Goal: Task Accomplishment & Management: Manage account settings

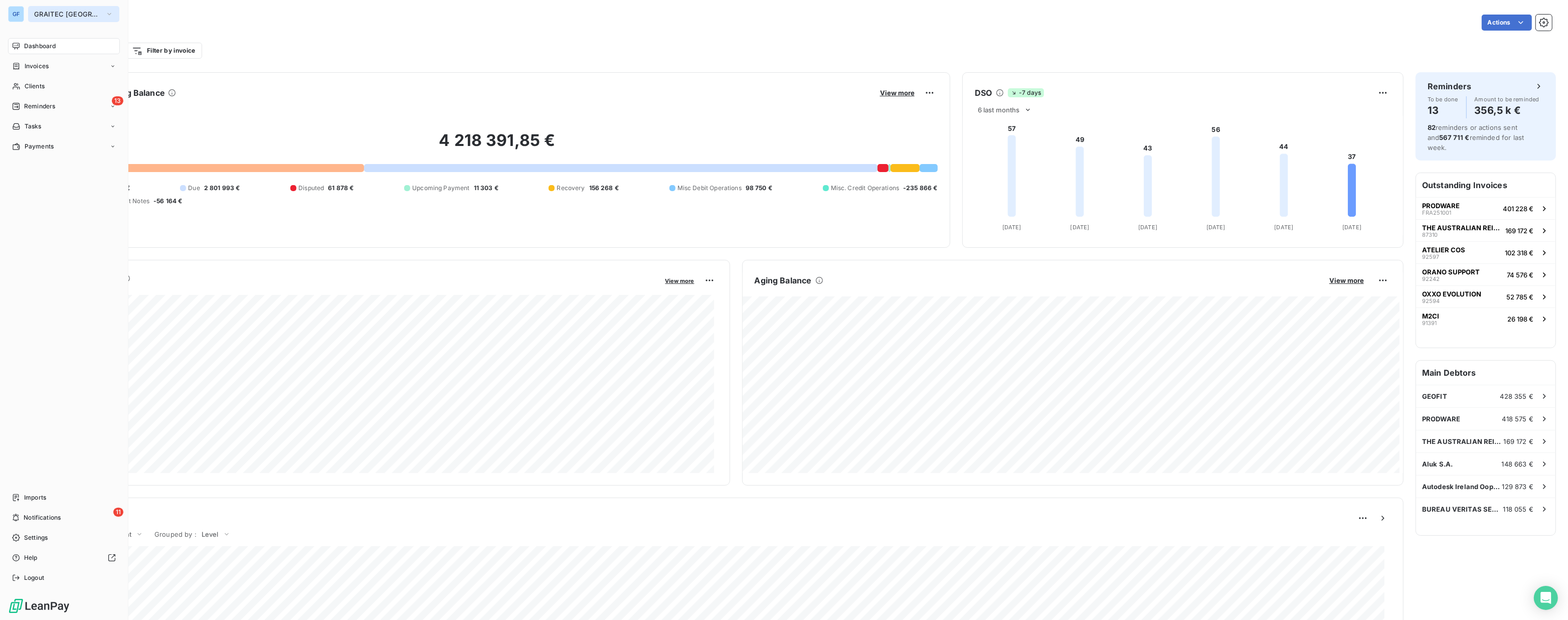
click at [65, 13] on span "GRAITEC [GEOGRAPHIC_DATA]" at bounding box center [68, 14] width 67 height 8
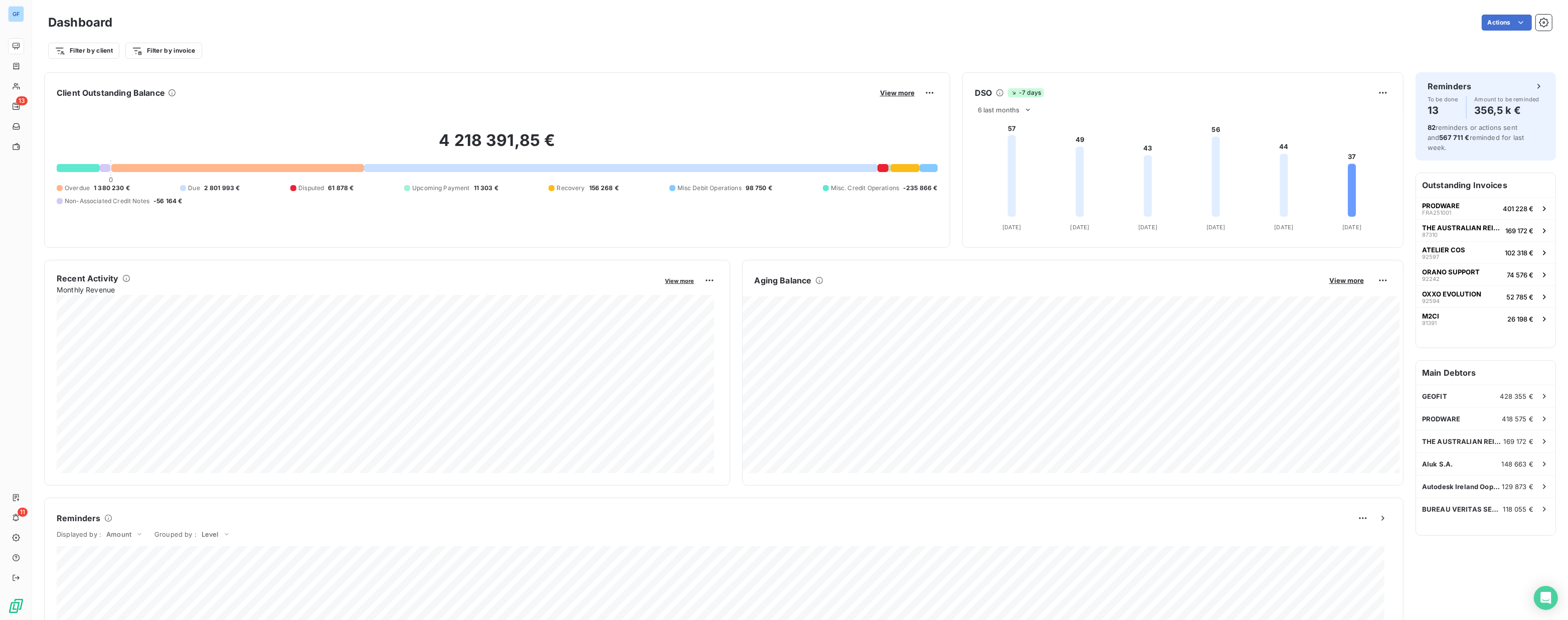
click at [492, 56] on div "Filter by client Filter by invoice" at bounding box center [800, 51] width 1504 height 19
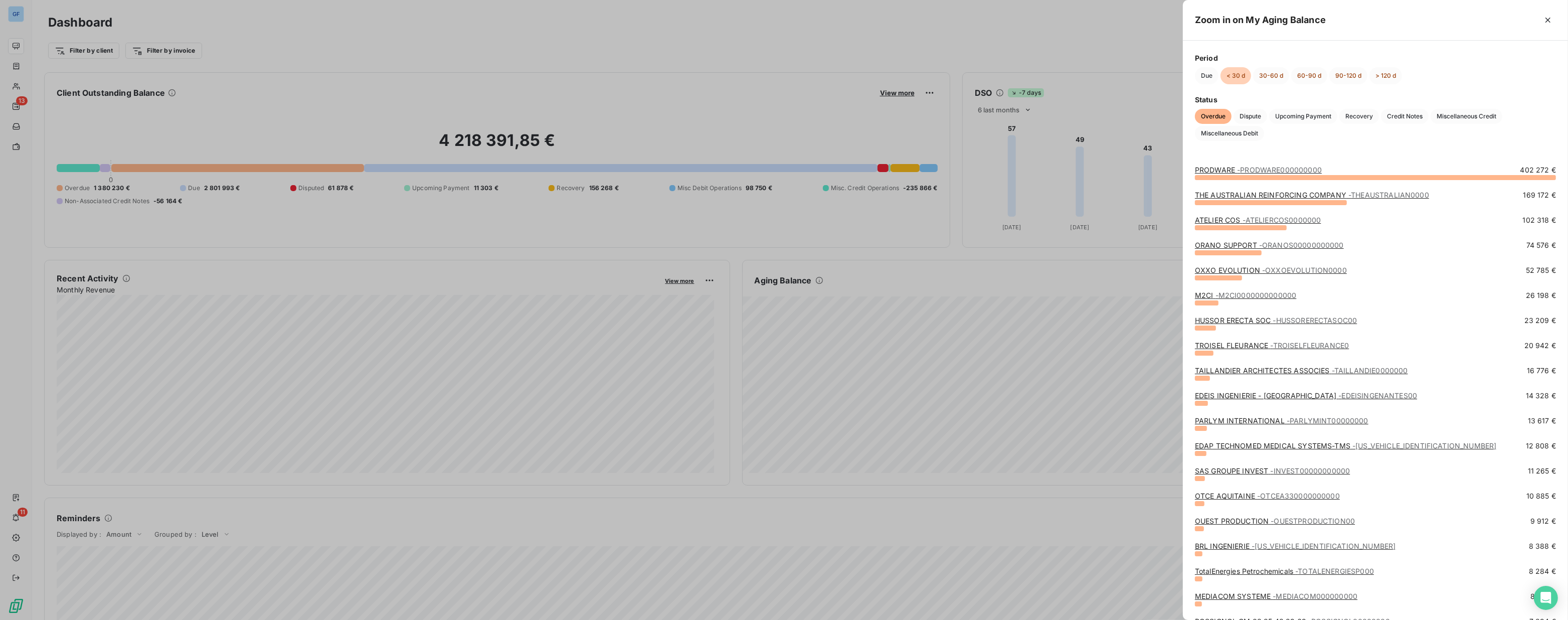
click at [995, 24] on div at bounding box center [784, 310] width 1568 height 620
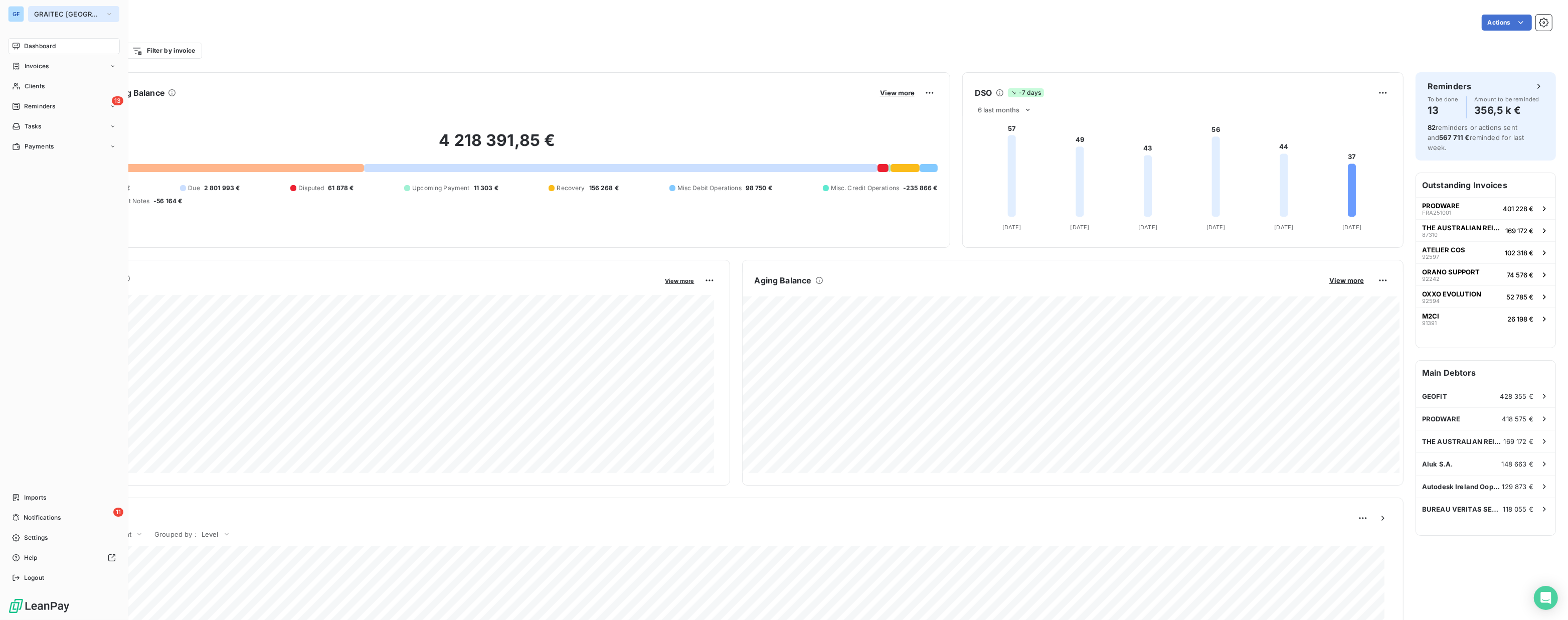
click at [72, 10] on span "GRAITEC [GEOGRAPHIC_DATA]" at bounding box center [68, 14] width 67 height 8
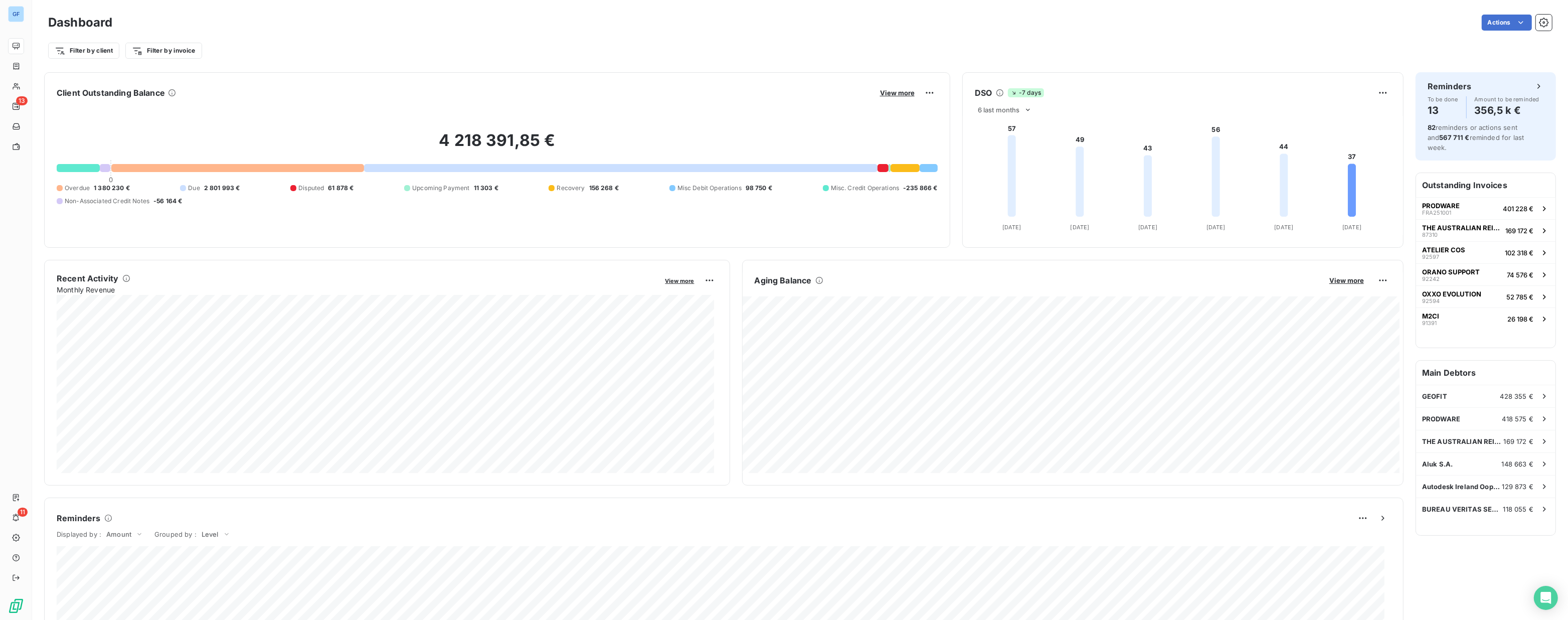
click at [367, 10] on div "Dashboard Actions Filter by client Filter by invoice" at bounding box center [800, 33] width 1536 height 66
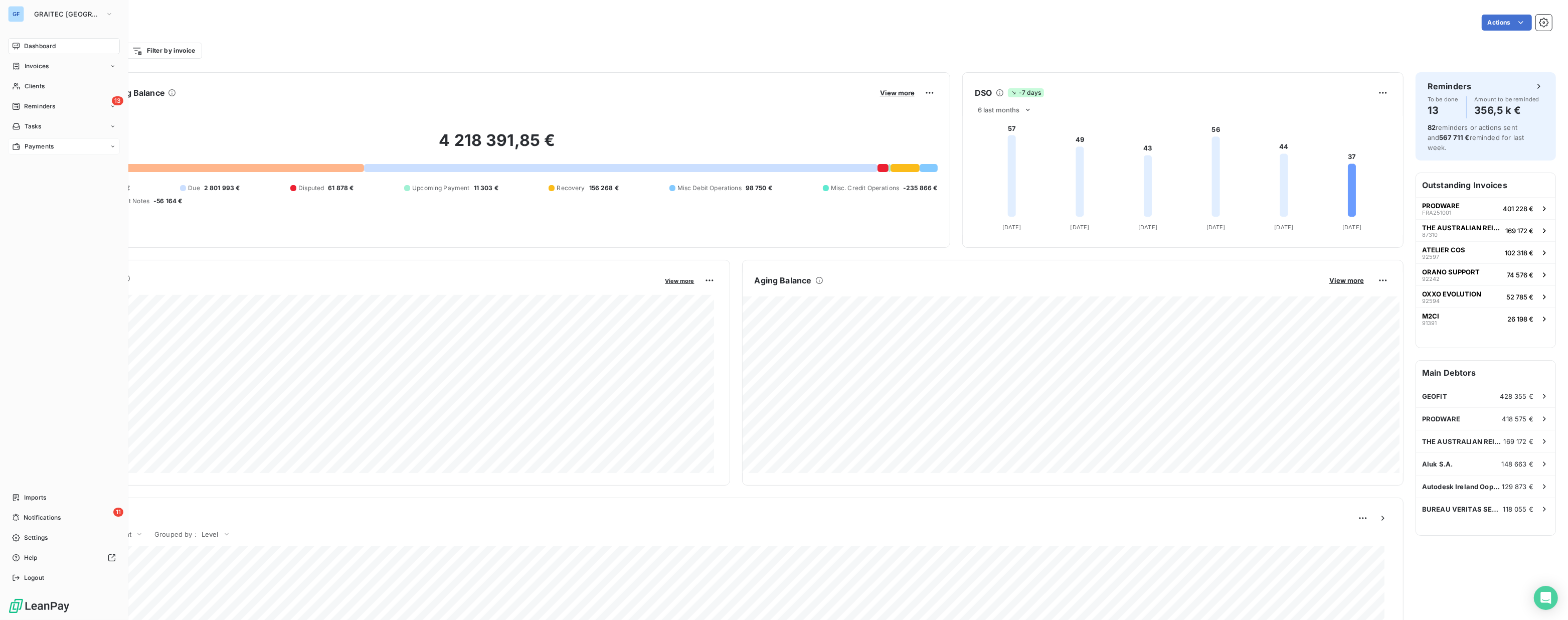
click at [41, 146] on span "Payments" at bounding box center [39, 147] width 29 height 9
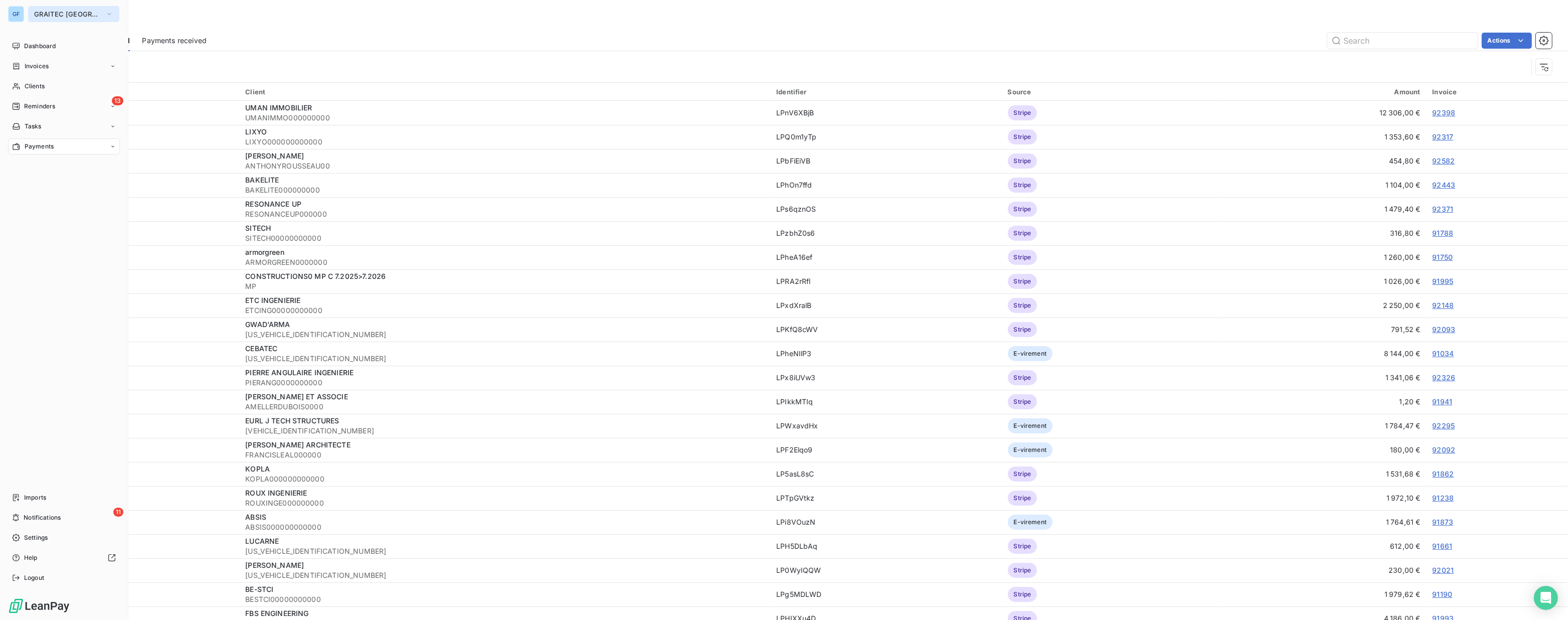
click at [45, 15] on span "GRAITEC [GEOGRAPHIC_DATA]" at bounding box center [68, 14] width 67 height 8
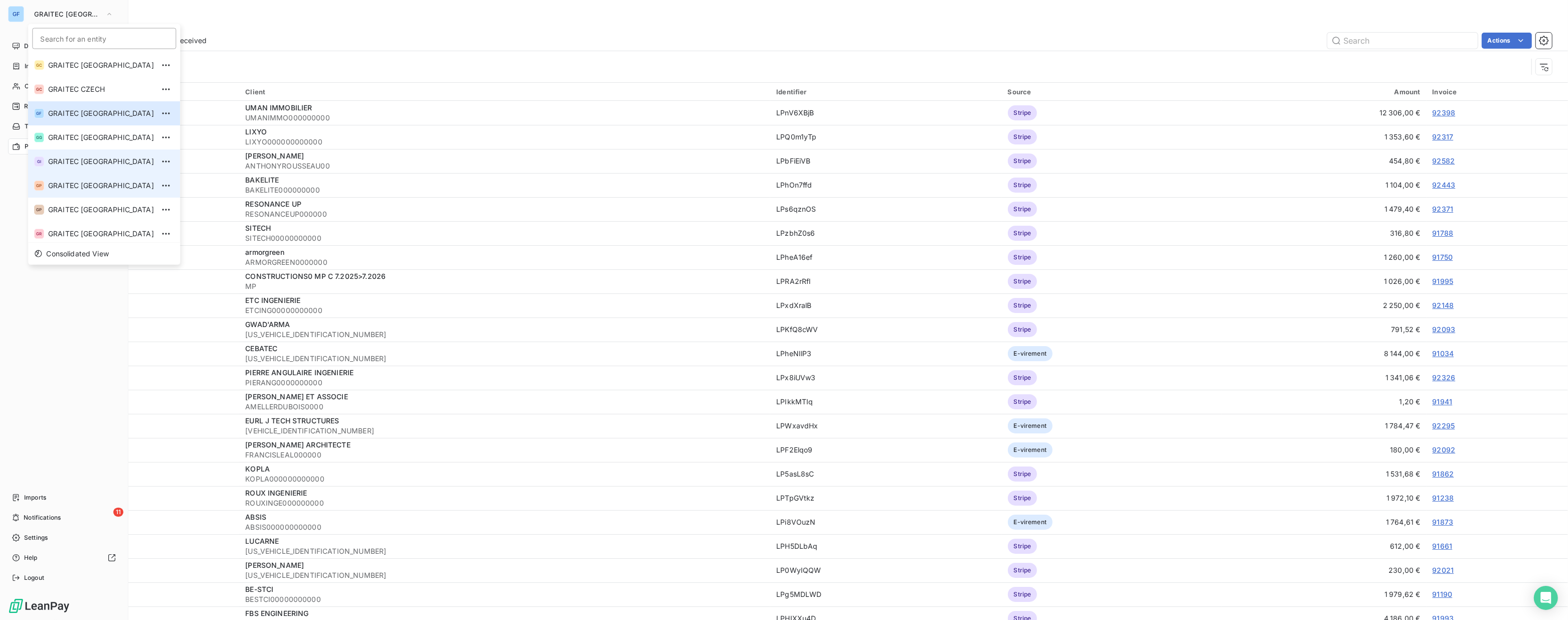
scroll to position [99, 0]
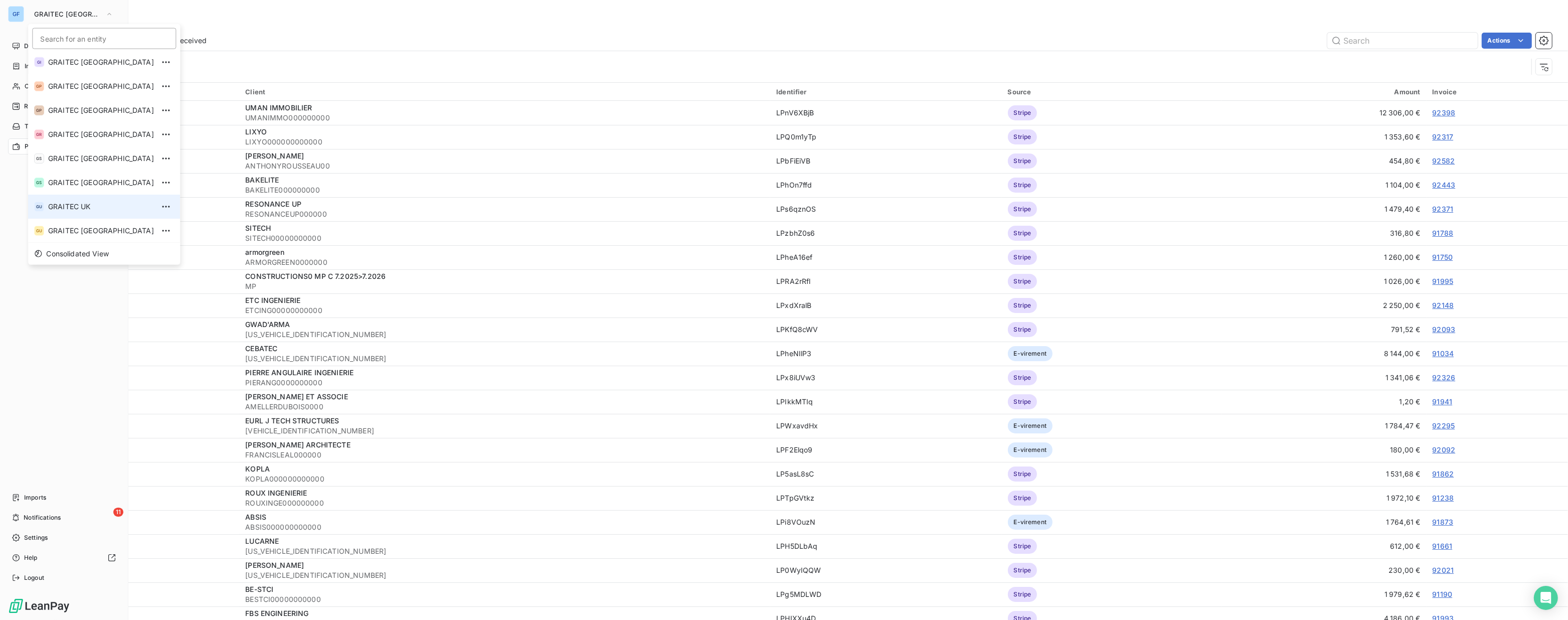
click at [73, 206] on span "GRAITEC UK" at bounding box center [101, 207] width 106 height 10
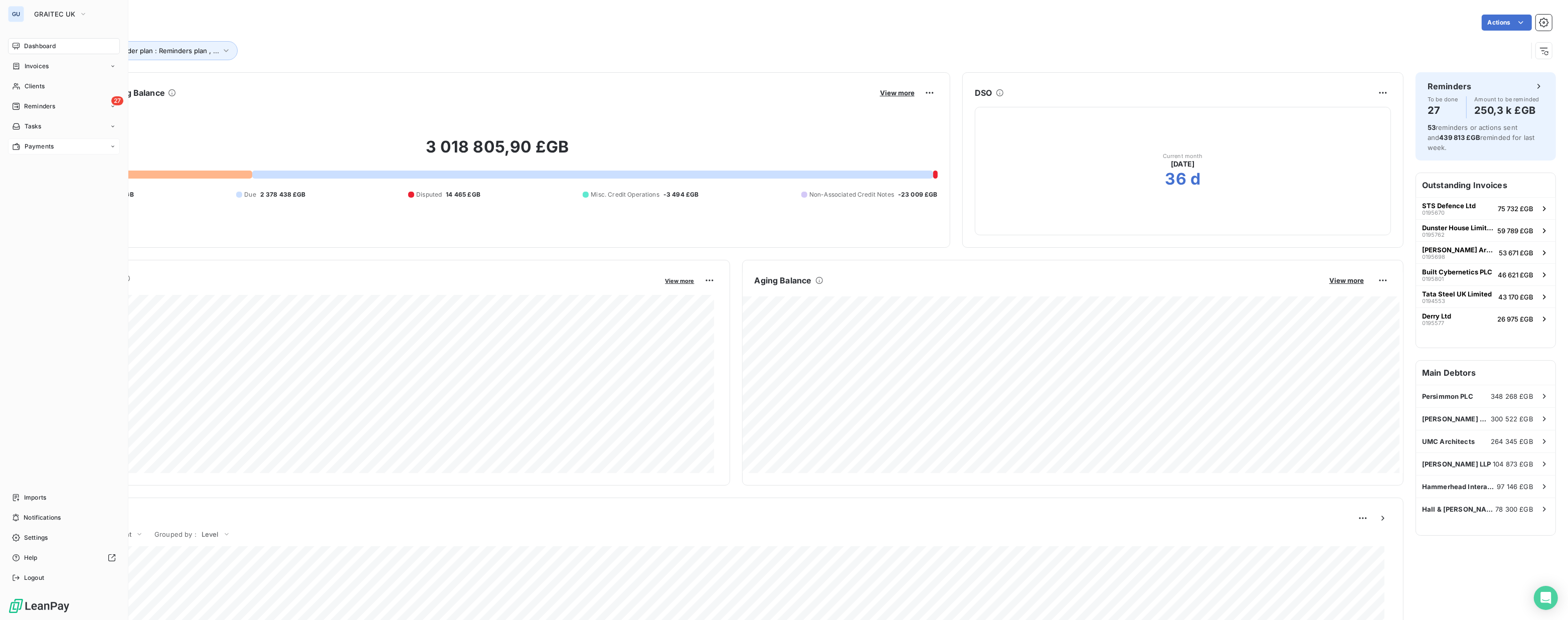
click at [27, 148] on span "Payments" at bounding box center [39, 147] width 29 height 9
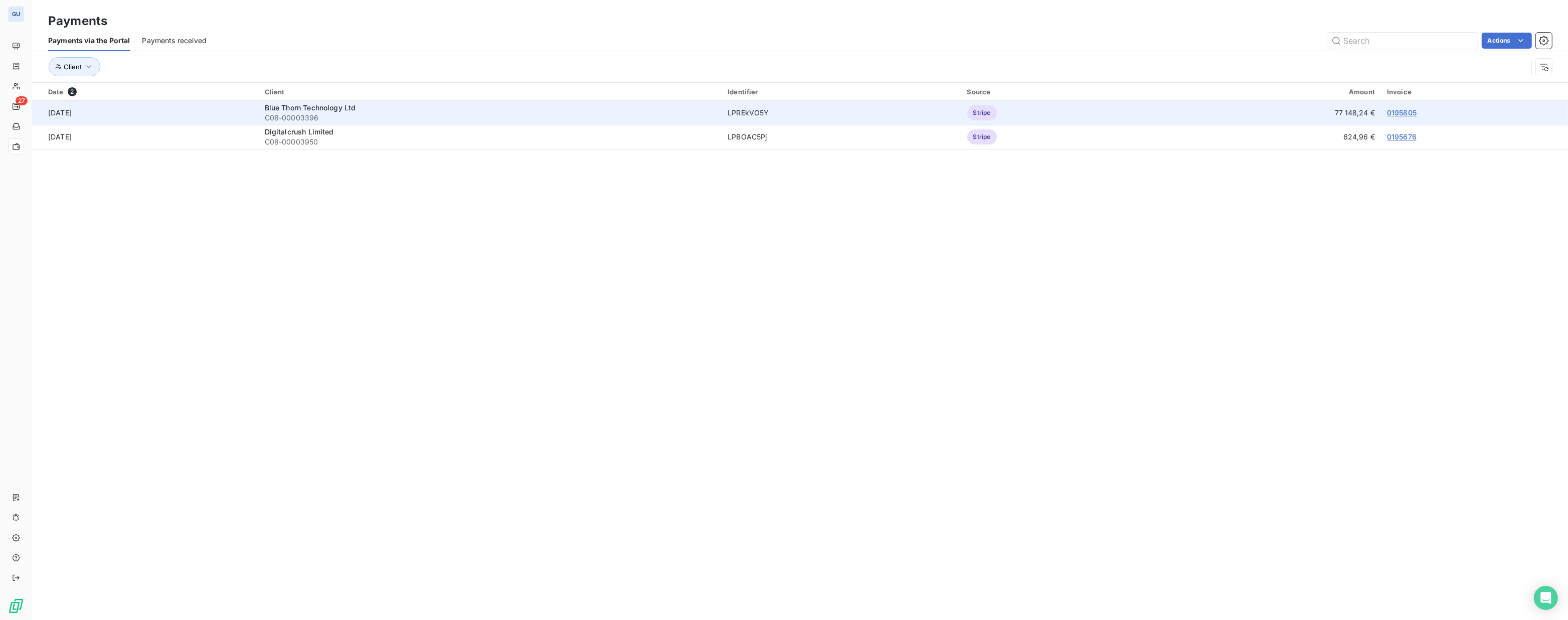
click at [1402, 110] on link "0195805" at bounding box center [1402, 113] width 29 height 9
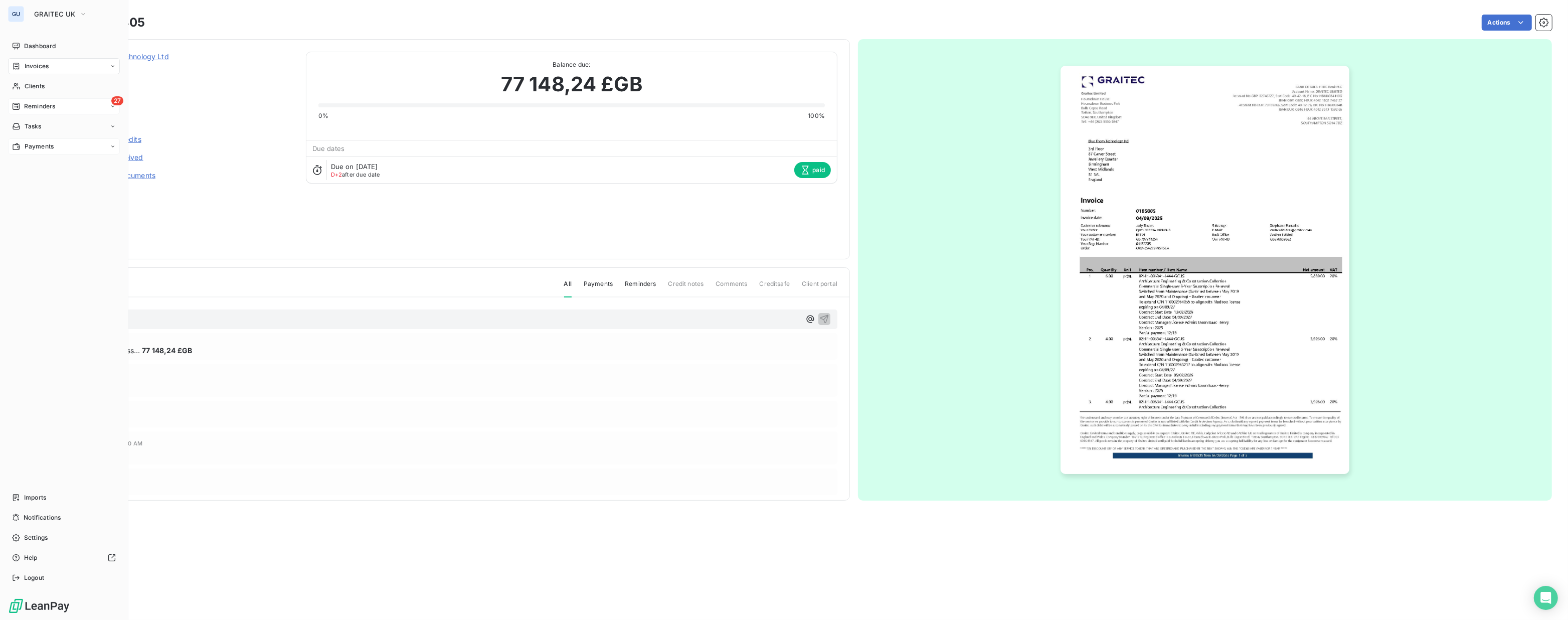
click at [51, 105] on span "Reminders" at bounding box center [40, 106] width 31 height 9
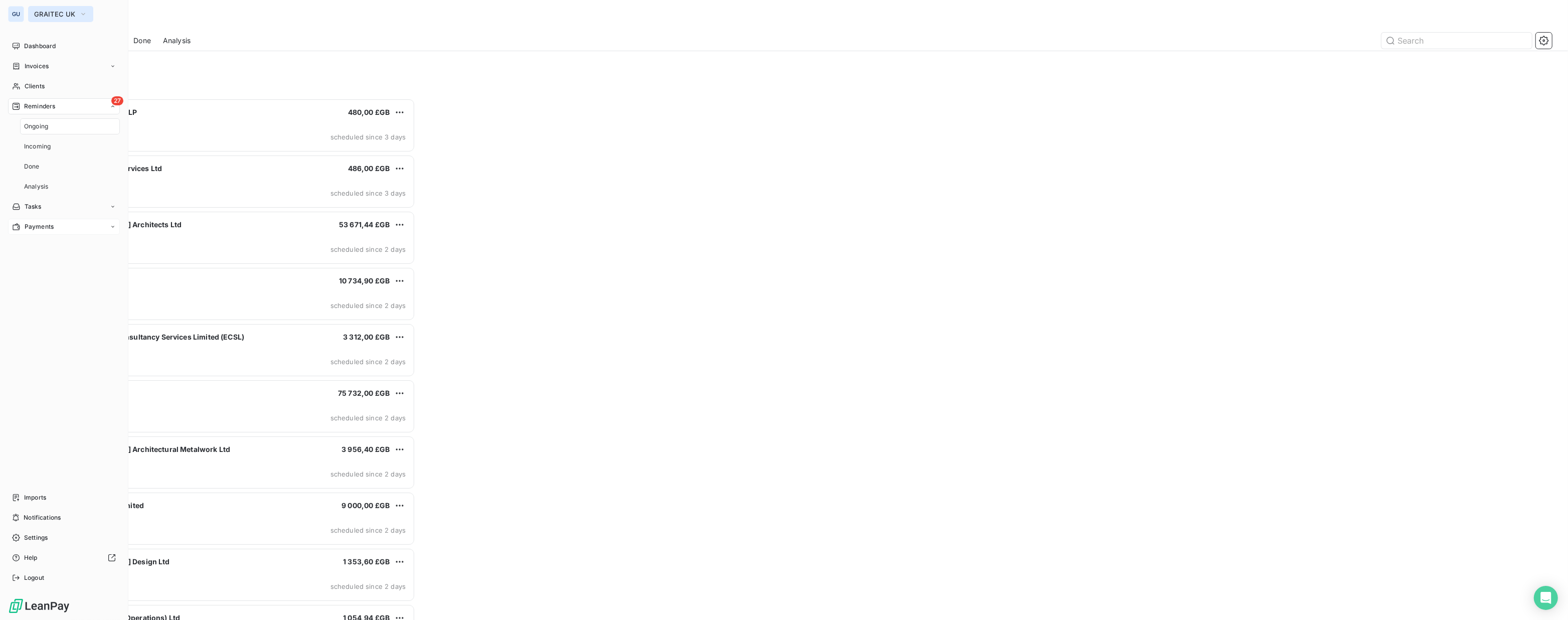
click at [69, 13] on span "GRAITEC UK" at bounding box center [55, 14] width 41 height 8
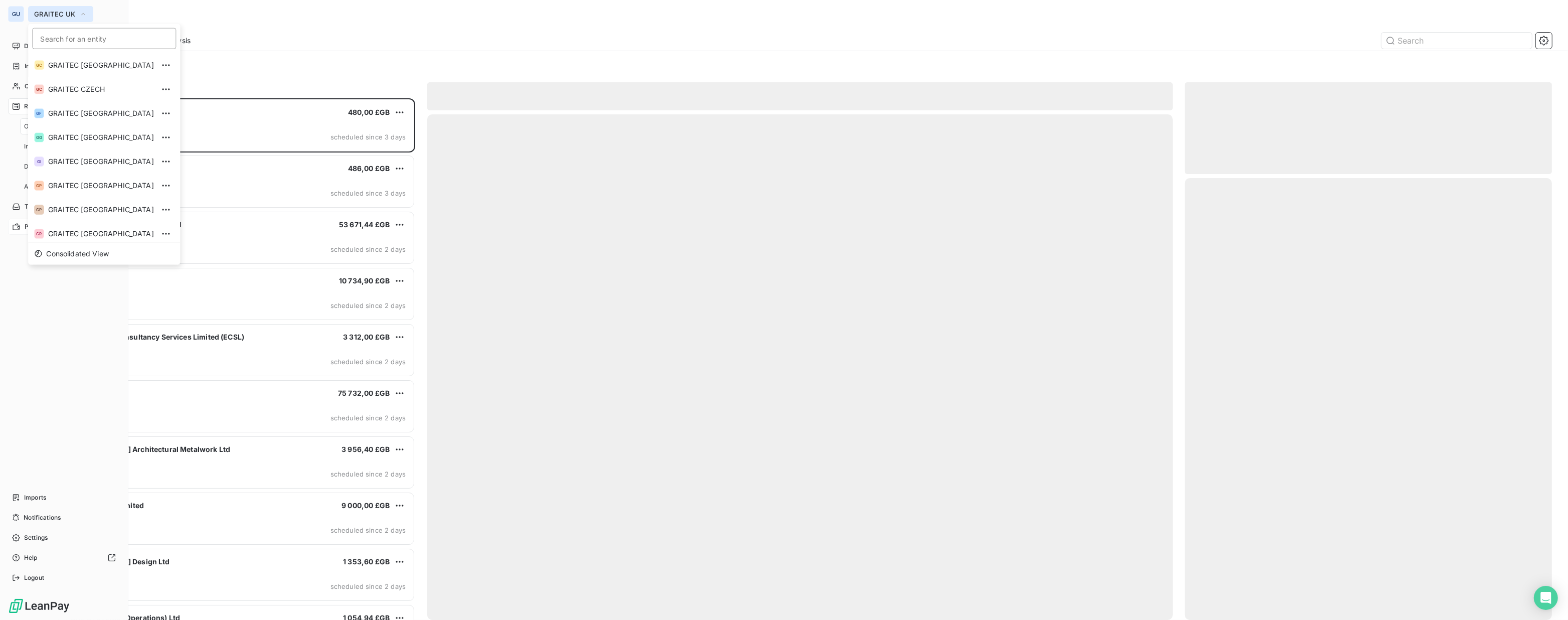
scroll to position [75, 0]
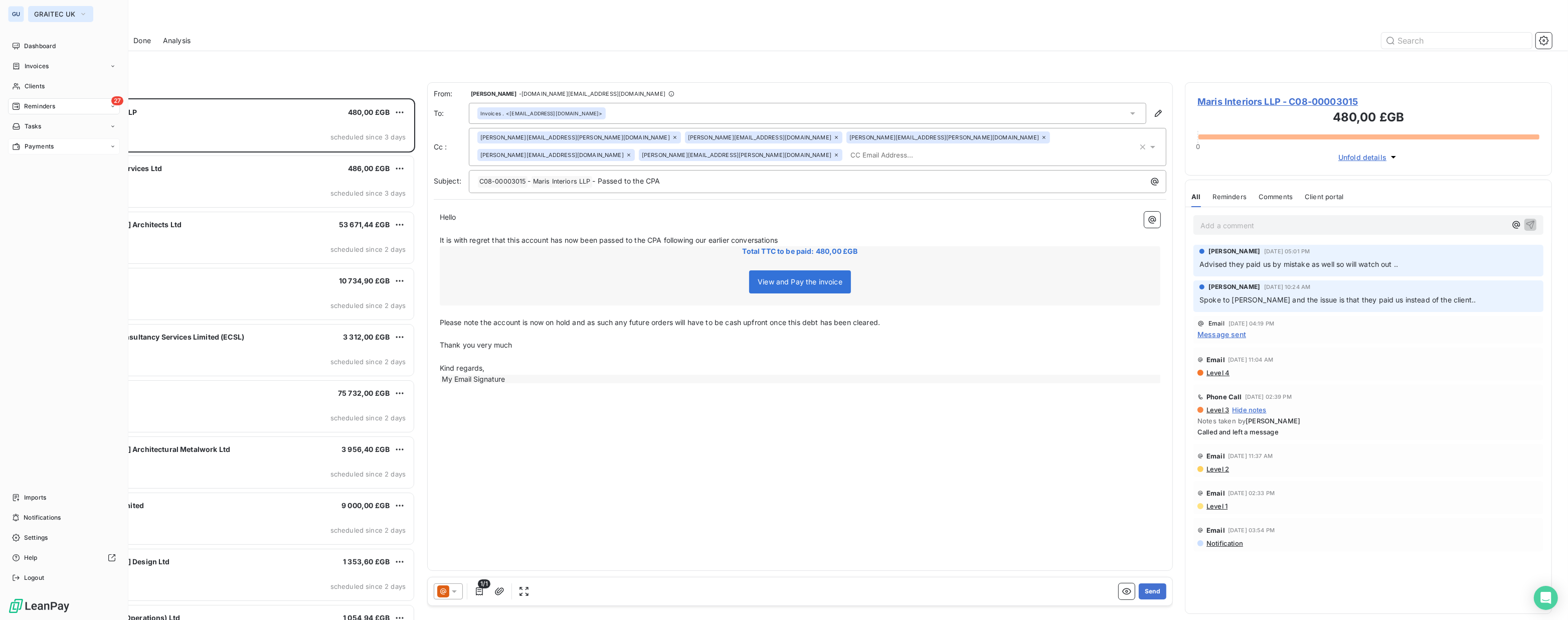
click at [56, 21] on button "GRAITEC UK" at bounding box center [61, 14] width 66 height 16
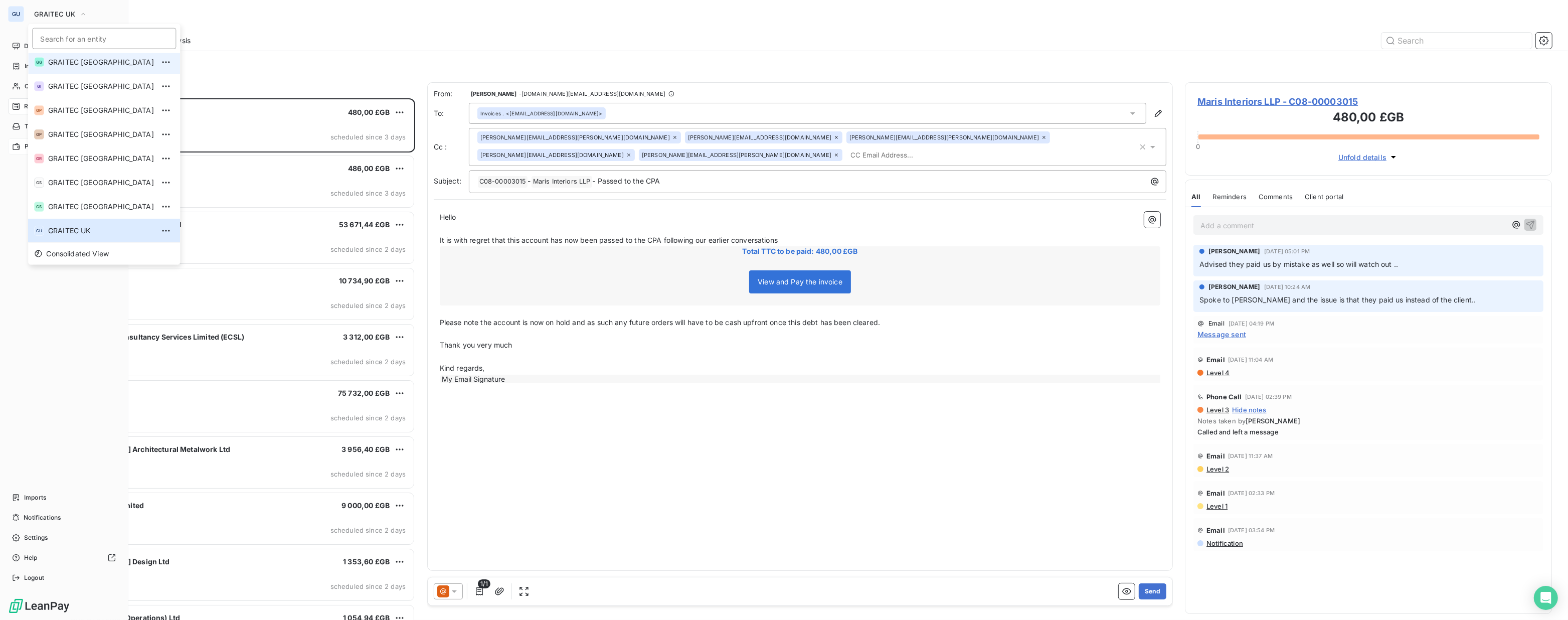
click at [93, 66] on span "GRAITEC [GEOGRAPHIC_DATA]" at bounding box center [101, 62] width 106 height 10
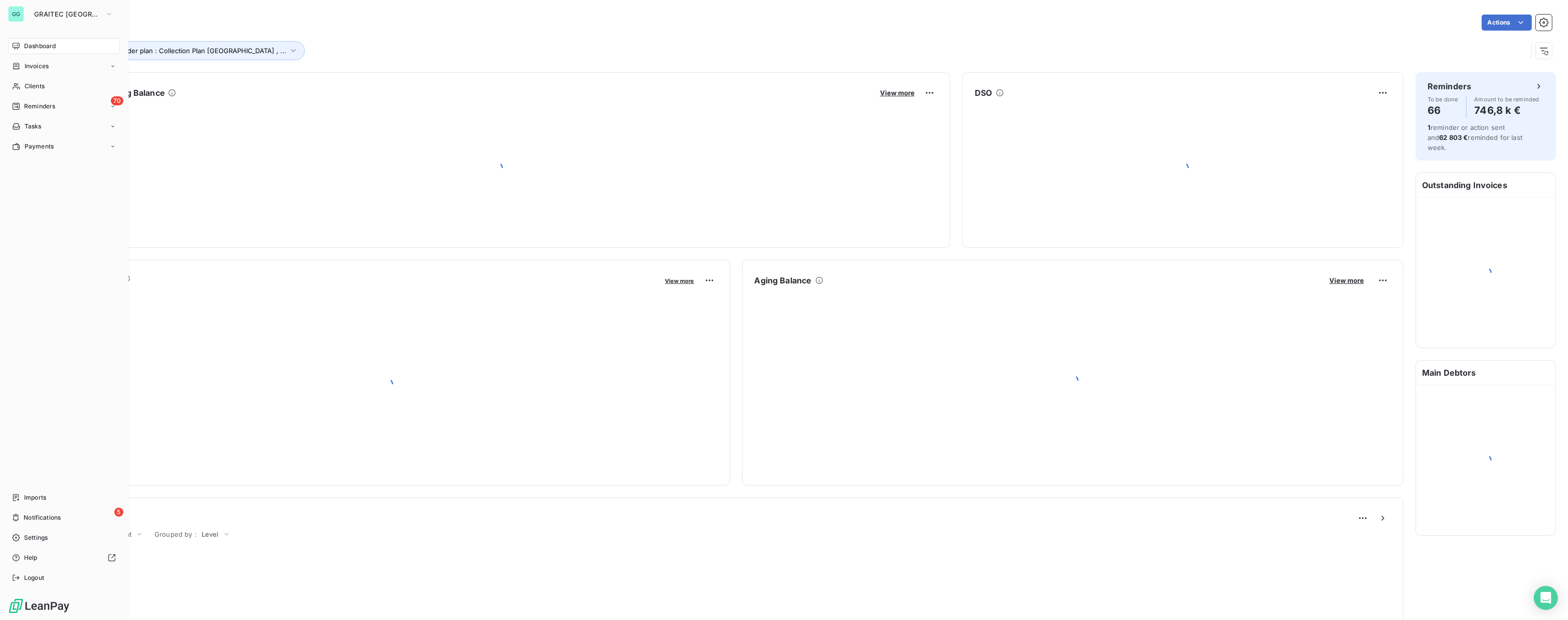
click at [19, 136] on nav "Dashboard Invoices Clients 70 Reminders Tasks Payments" at bounding box center [64, 96] width 112 height 116
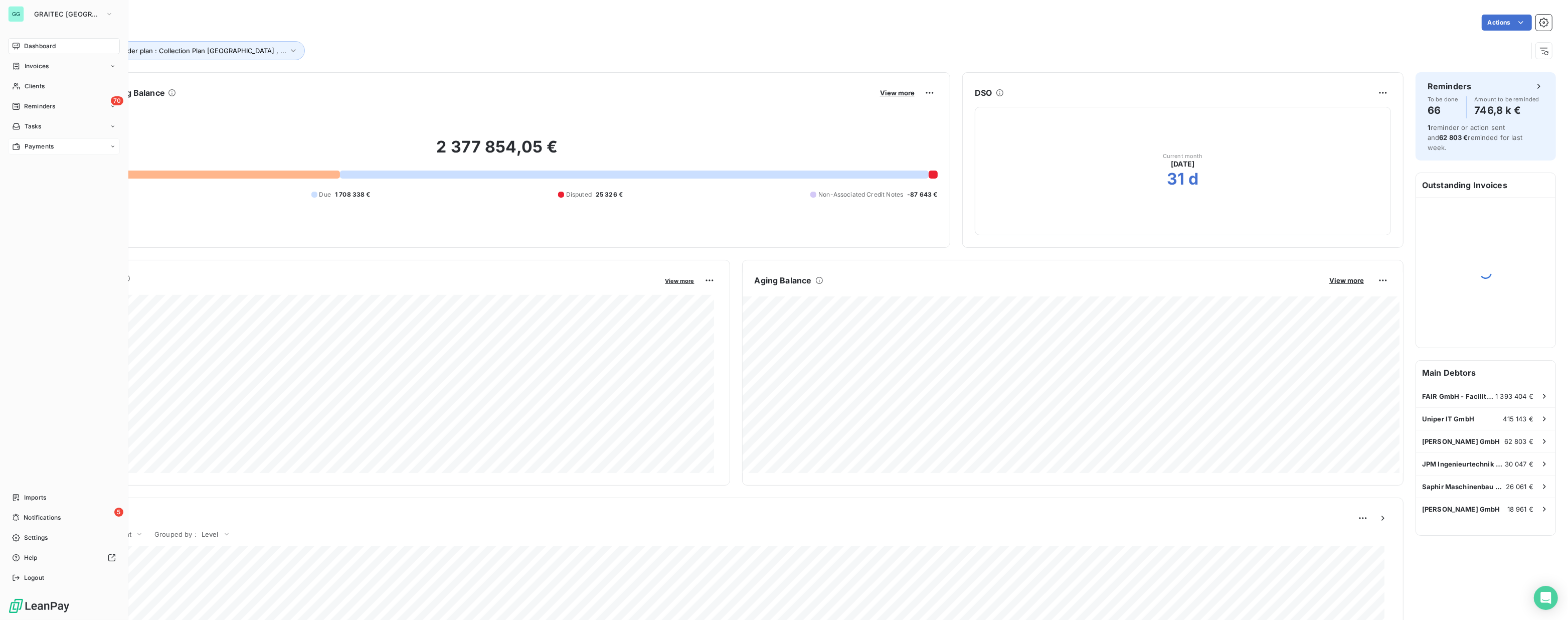
click at [30, 146] on span "Payments" at bounding box center [39, 147] width 29 height 9
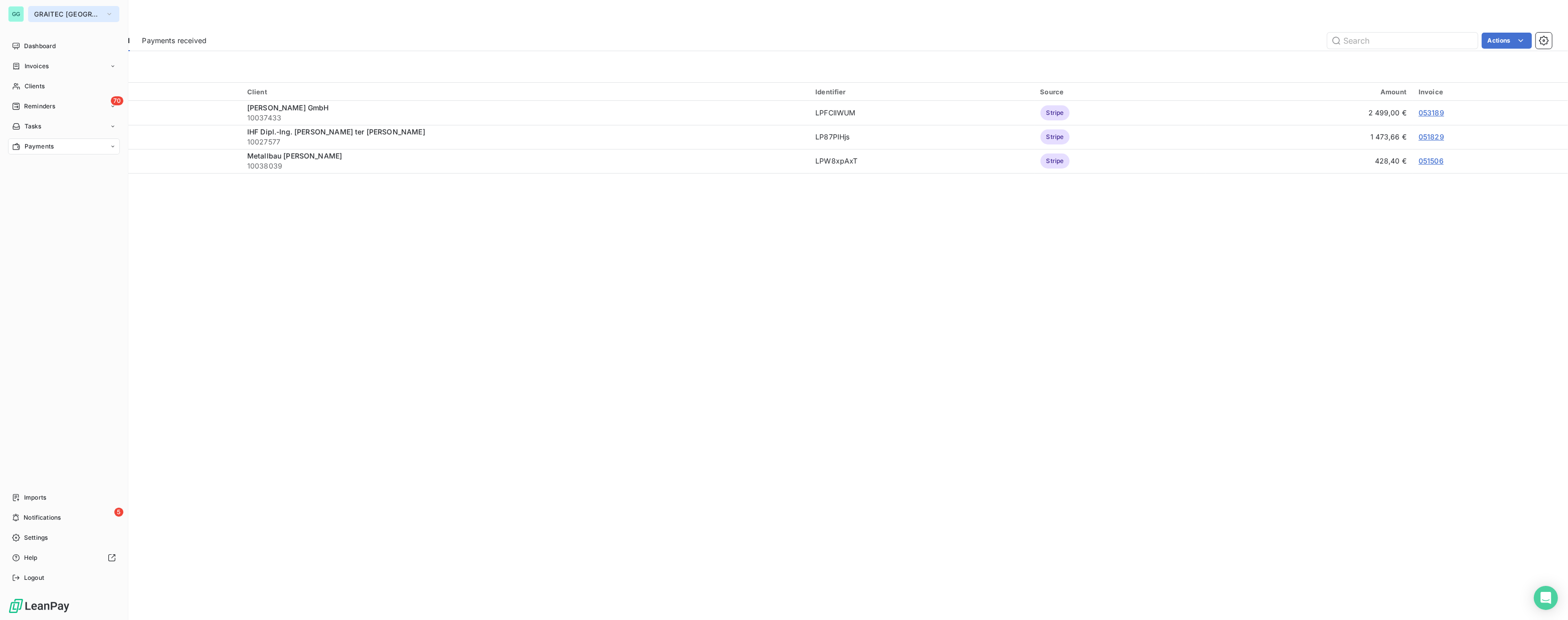
click at [64, 13] on span "GRAITEC [GEOGRAPHIC_DATA]" at bounding box center [68, 14] width 67 height 8
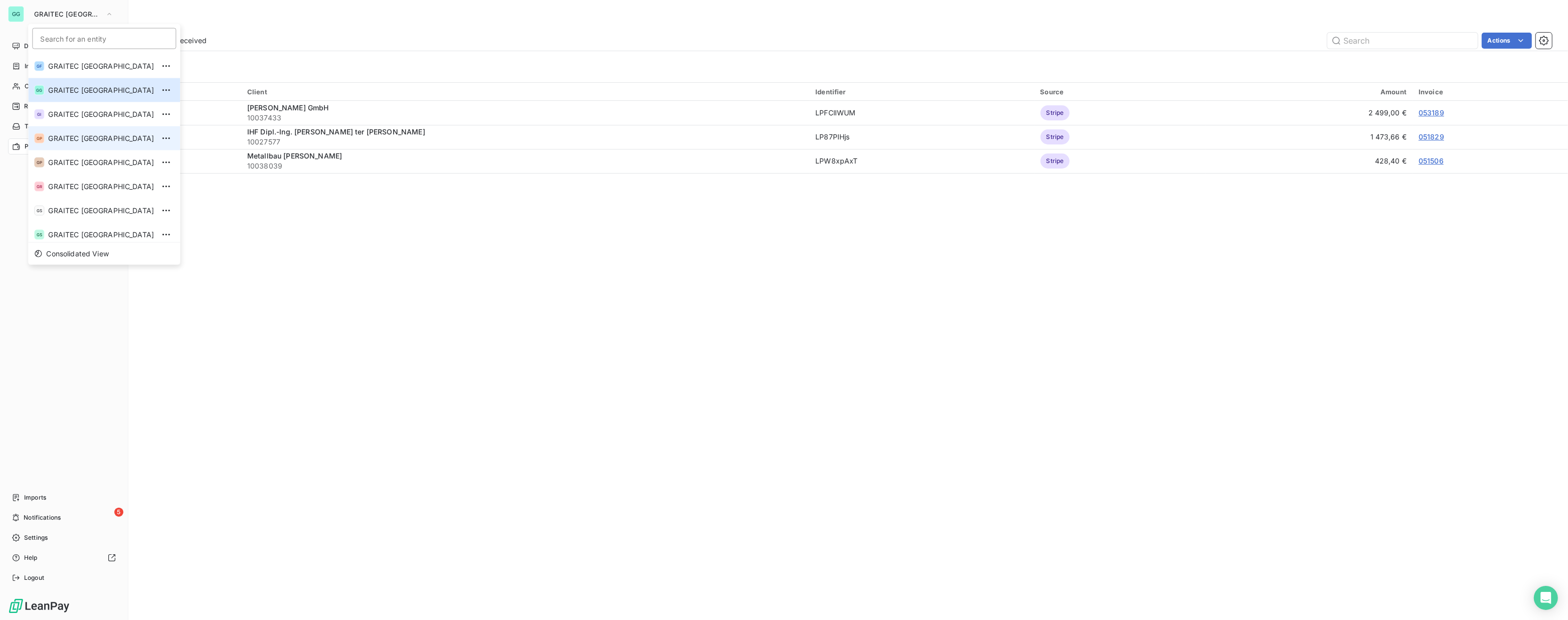
scroll to position [99, 0]
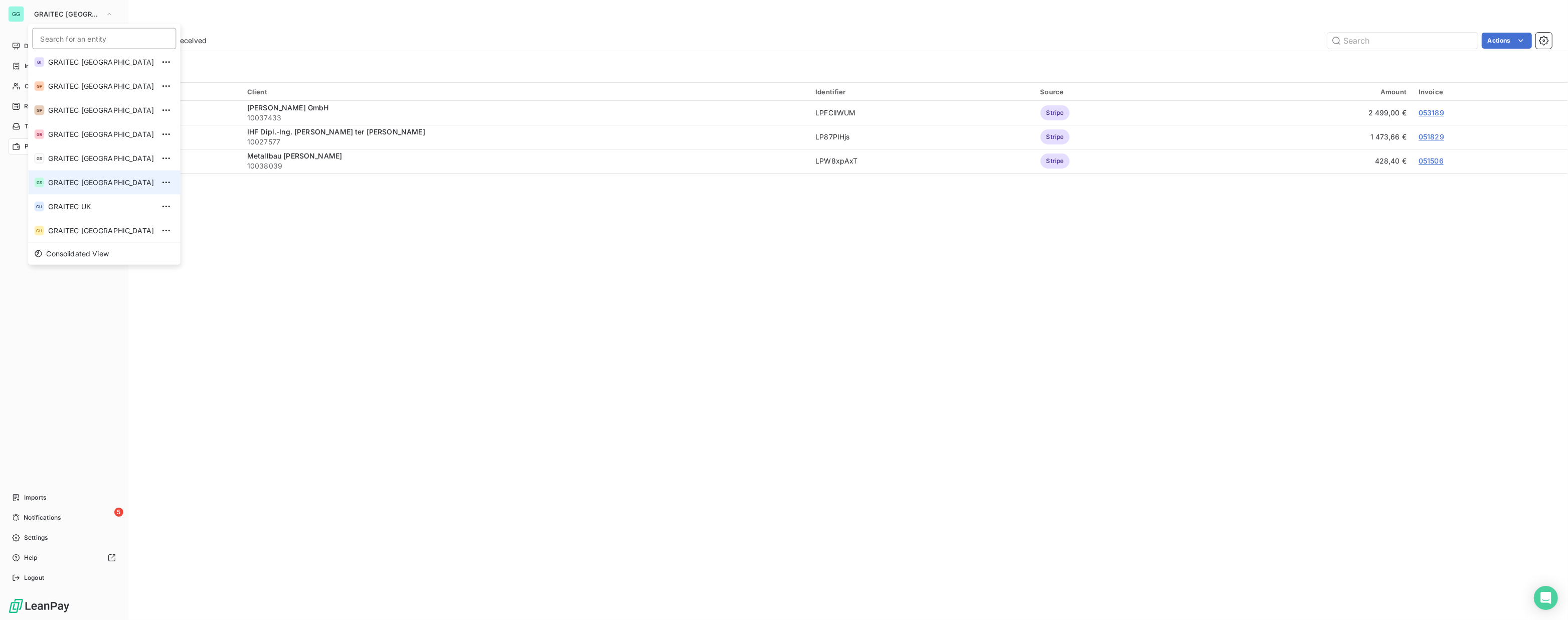
click at [91, 187] on li "GS GRAITEC [GEOGRAPHIC_DATA]" at bounding box center [104, 183] width 152 height 24
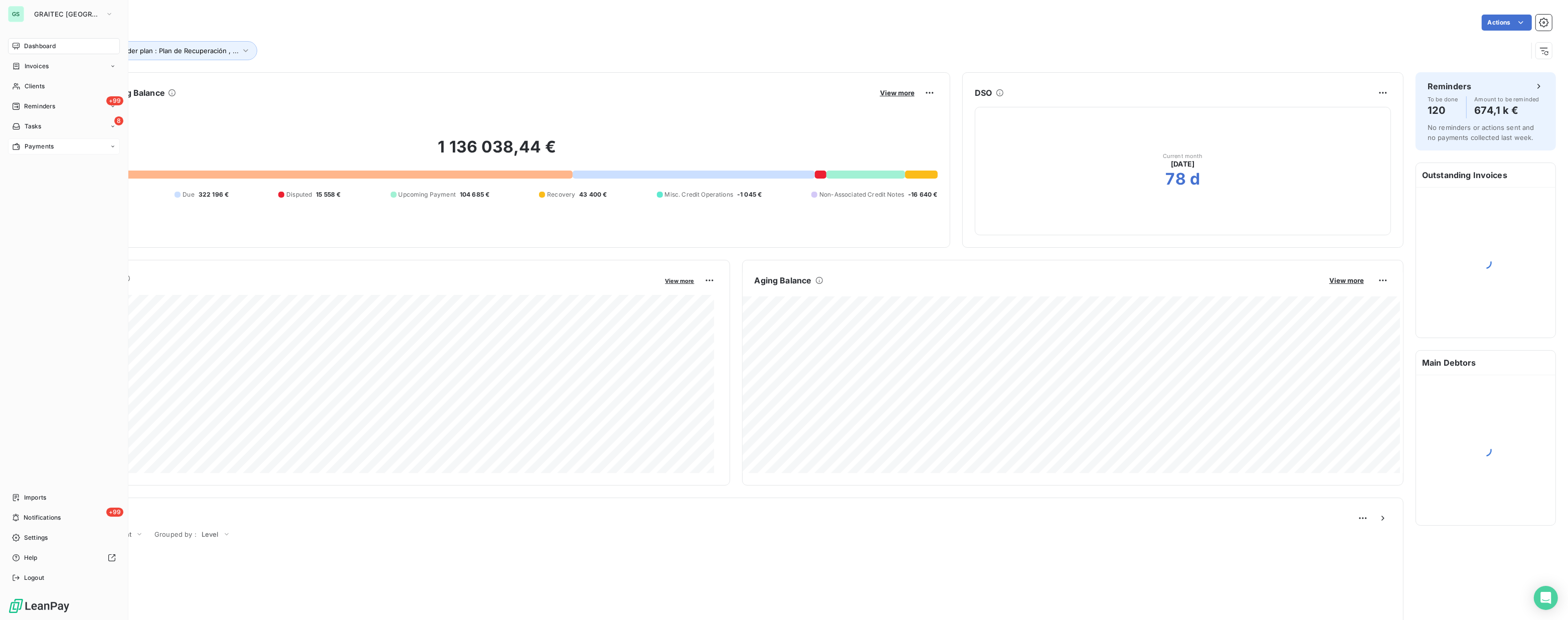
click at [42, 147] on span "Payments" at bounding box center [39, 147] width 29 height 9
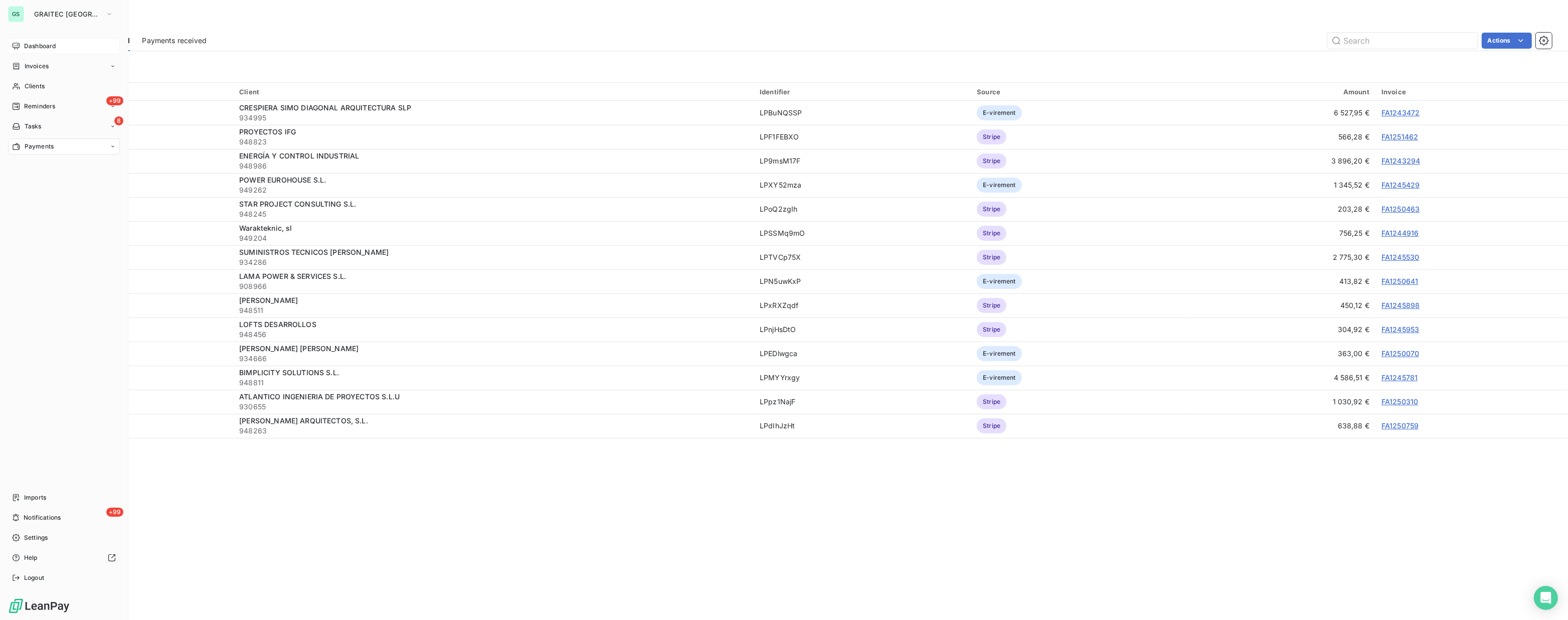
click at [47, 41] on div "Dashboard" at bounding box center [64, 46] width 112 height 16
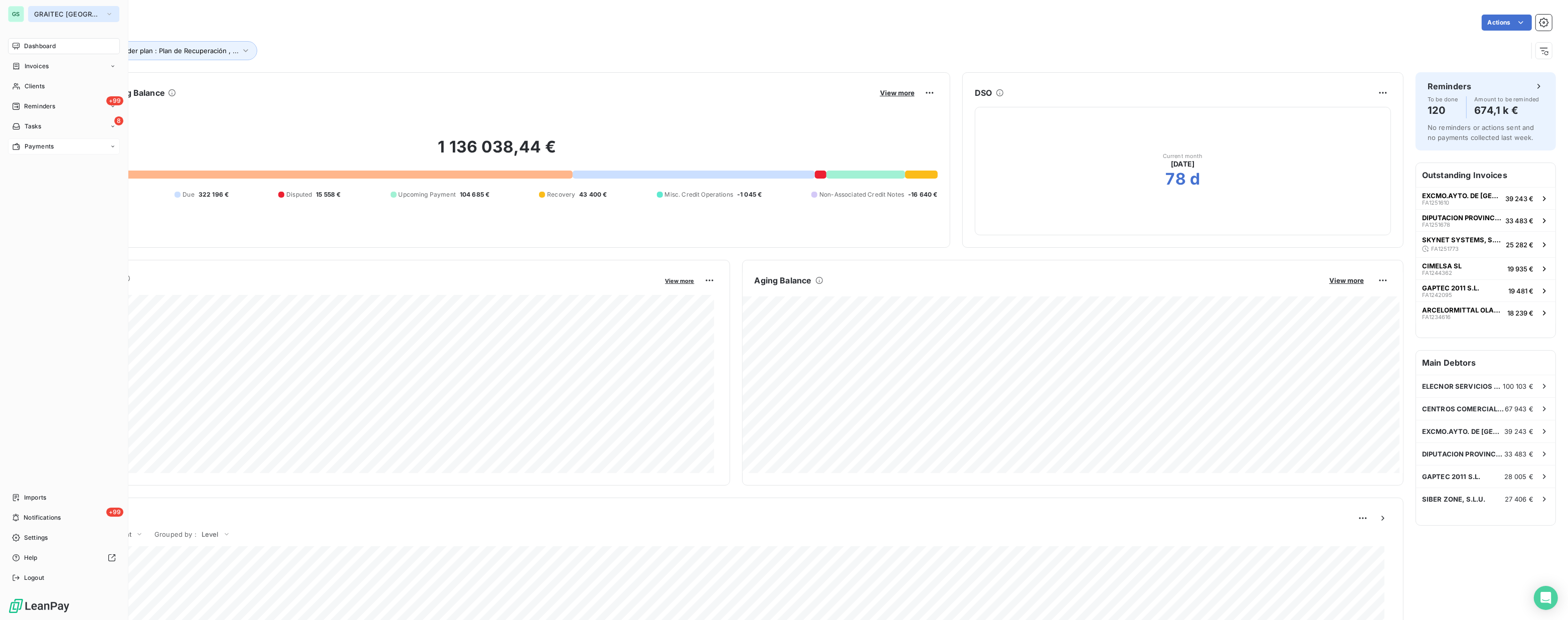
click at [54, 13] on span "GRAITEC [GEOGRAPHIC_DATA]" at bounding box center [68, 14] width 67 height 8
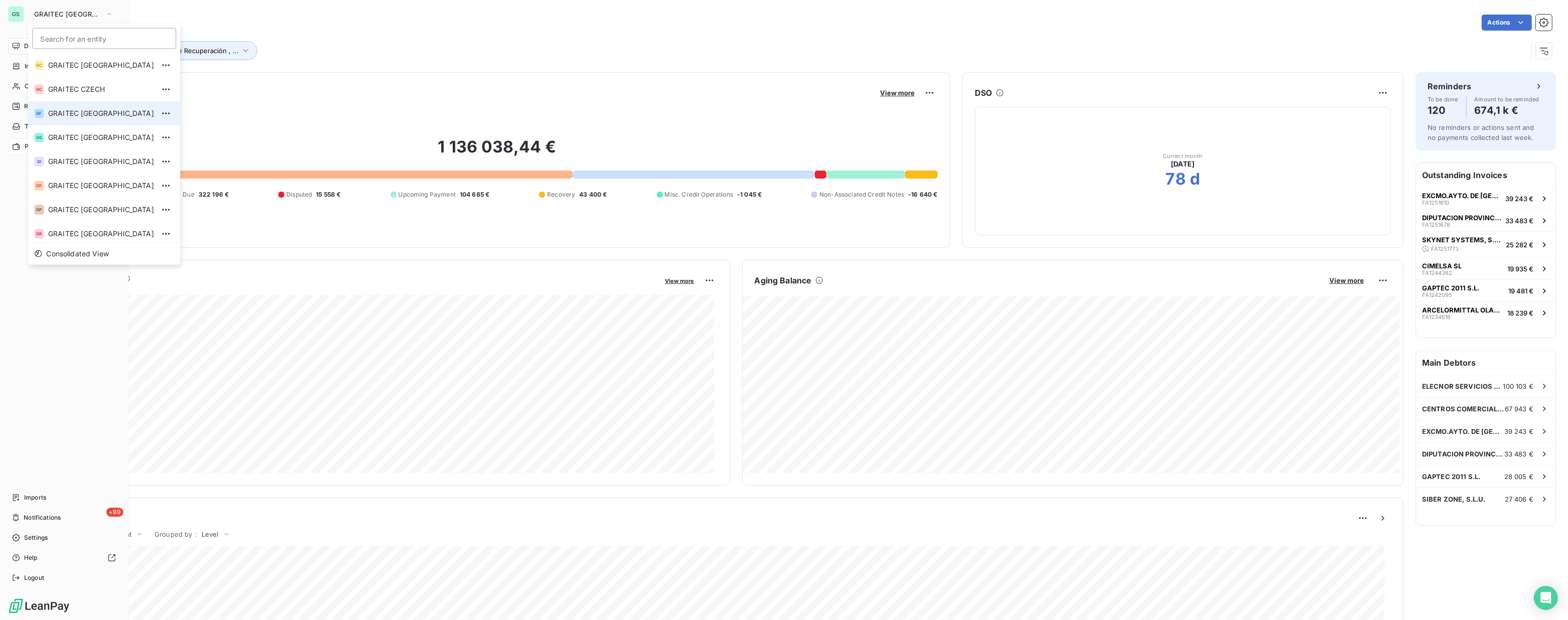
click at [97, 113] on span "GRAITEC [GEOGRAPHIC_DATA]" at bounding box center [101, 114] width 106 height 10
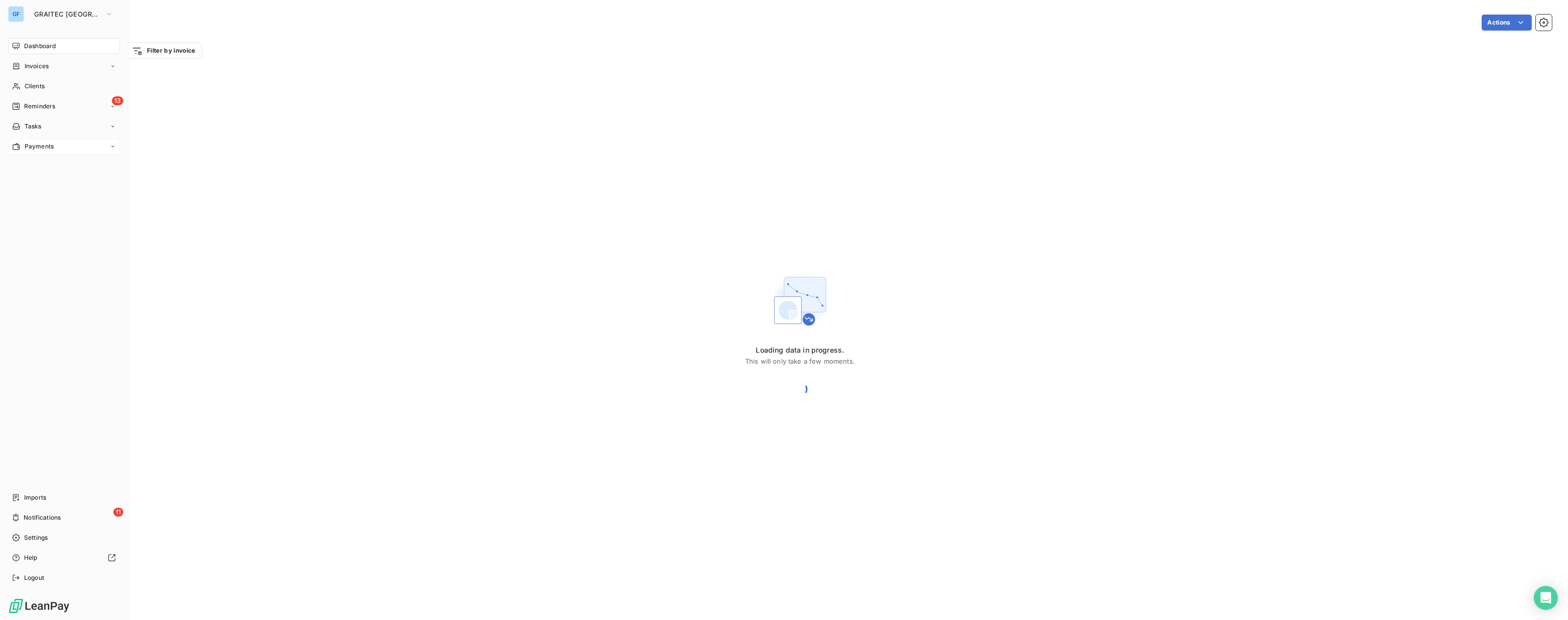
click at [34, 144] on span "Payments" at bounding box center [39, 147] width 29 height 9
